Goal: Task Accomplishment & Management: Manage account settings

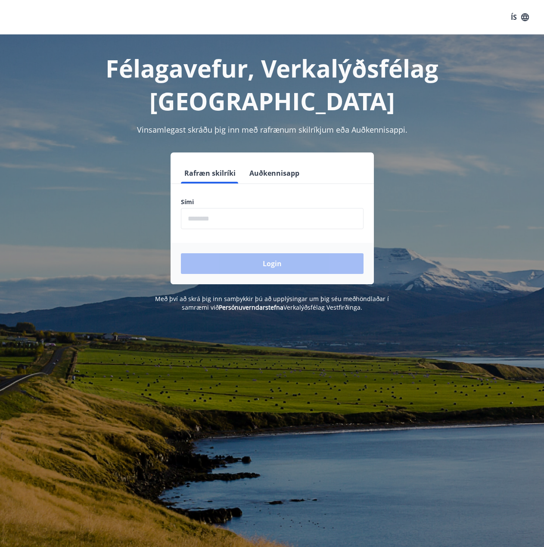
click at [241, 208] on input "phone" at bounding box center [272, 218] width 183 height 21
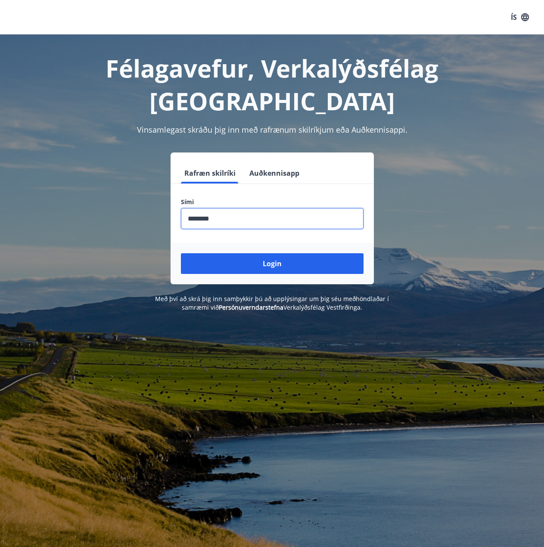
type input "********"
click at [181, 253] on button "Login" at bounding box center [272, 263] width 183 height 21
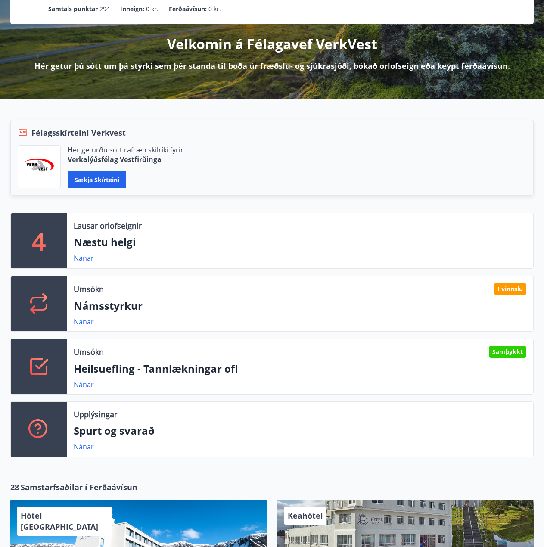
scroll to position [258, 0]
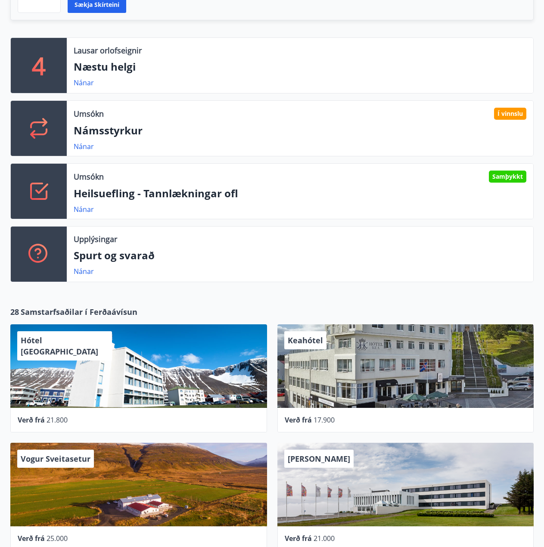
click at [155, 189] on p "Heilsuefling - Tannlækningar ofl" at bounding box center [300, 193] width 452 height 15
click at [87, 205] on link "Nánar" at bounding box center [84, 208] width 20 height 9
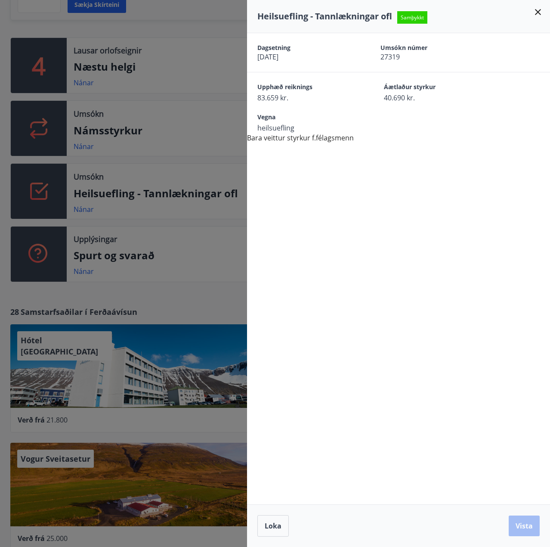
click at [541, 12] on icon at bounding box center [538, 12] width 10 height 10
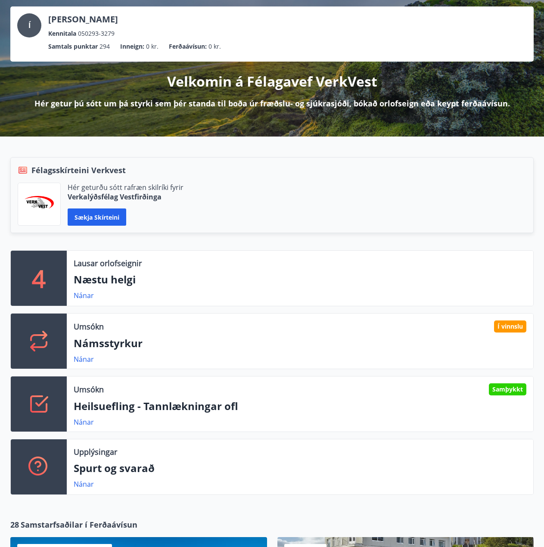
scroll to position [0, 0]
